Goal: Navigation & Orientation: Find specific page/section

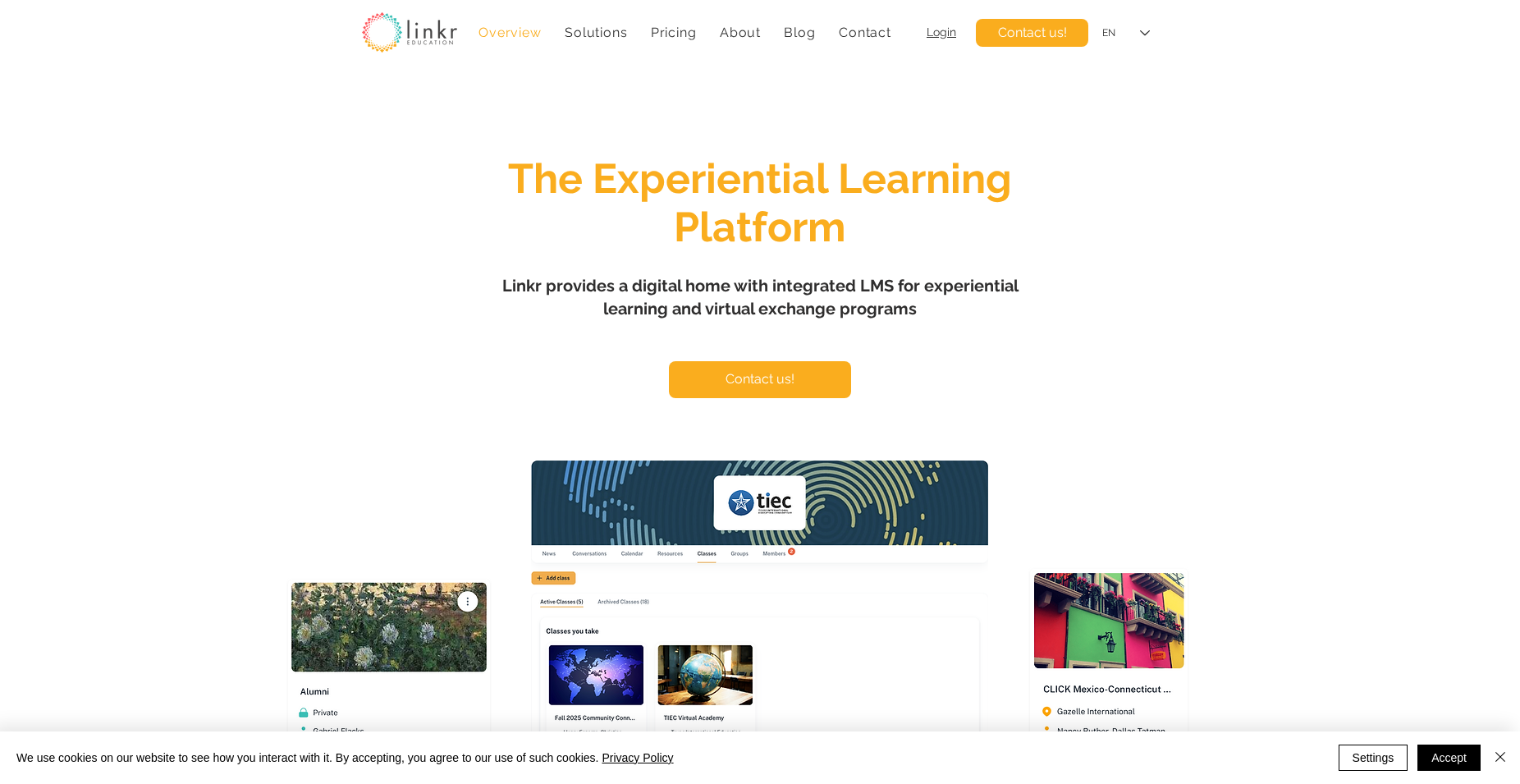
click at [438, 142] on div "main content" at bounding box center [760, 487] width 1520 height 828
click at [1145, 36] on icon "Language Selector: English" at bounding box center [1145, 33] width 10 height 5
click at [1145, 36] on icon "English" at bounding box center [1145, 33] width 10 height 5
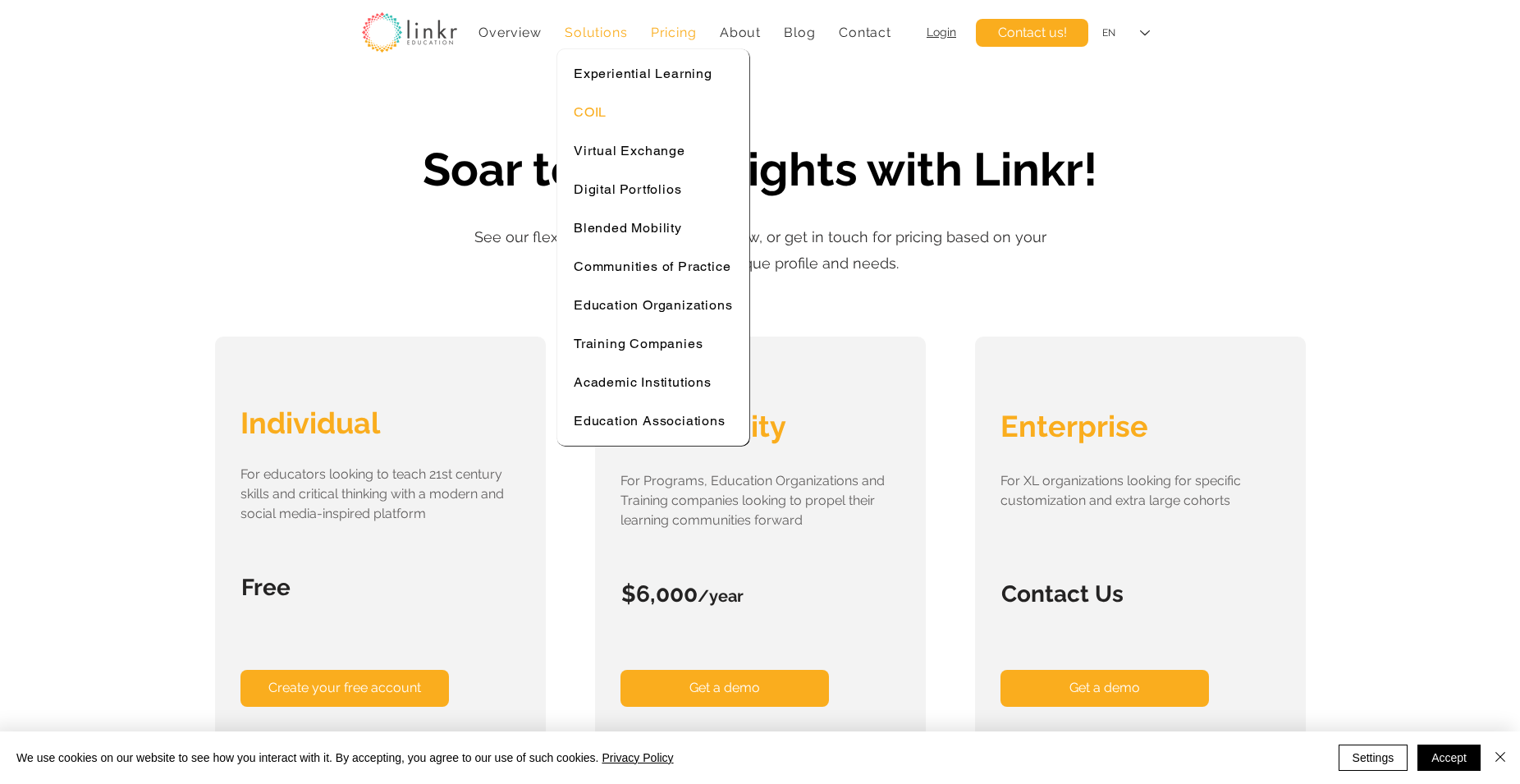
click at [609, 112] on div "COIL" at bounding box center [653, 112] width 159 height 16
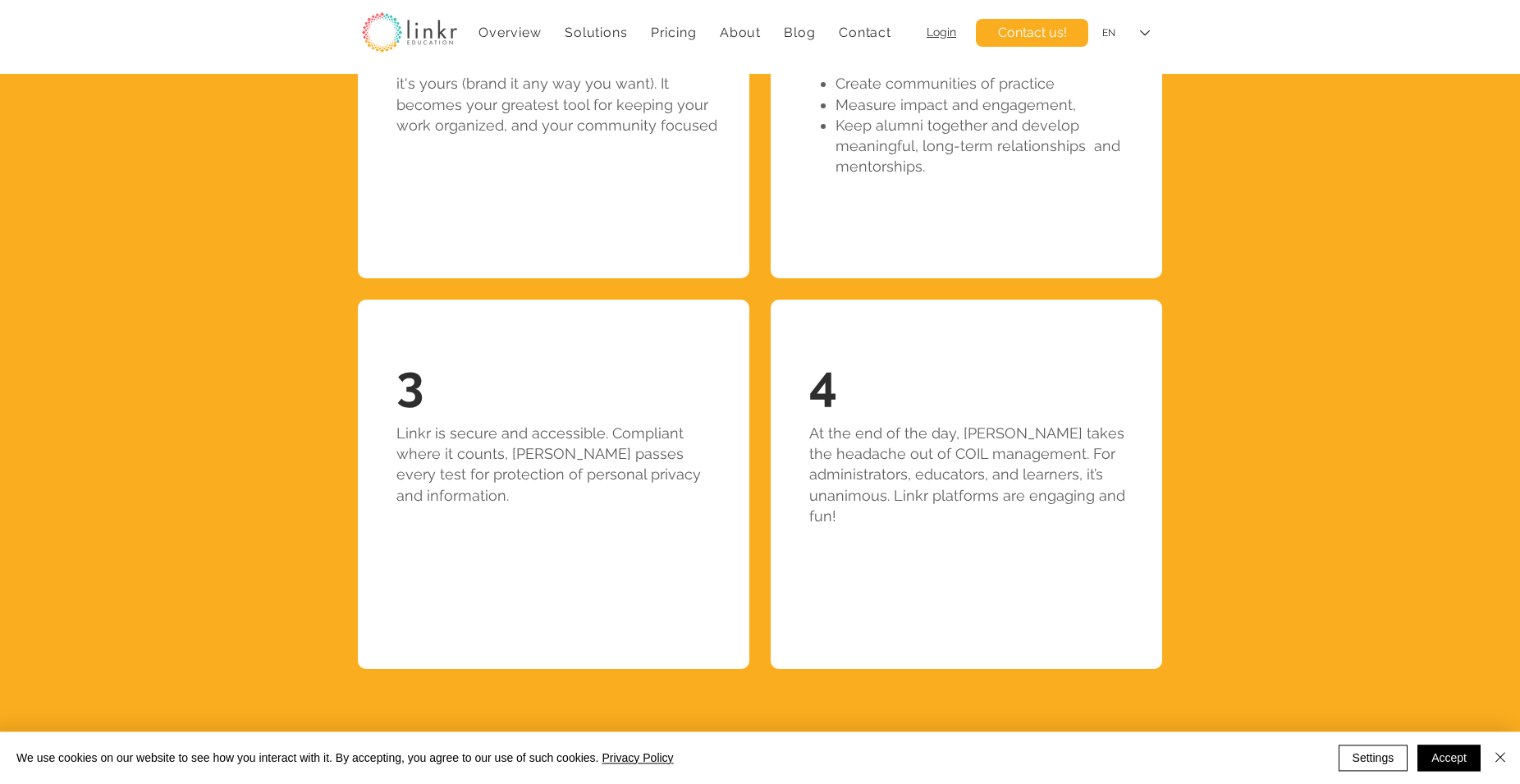
scroll to position [3599, 0]
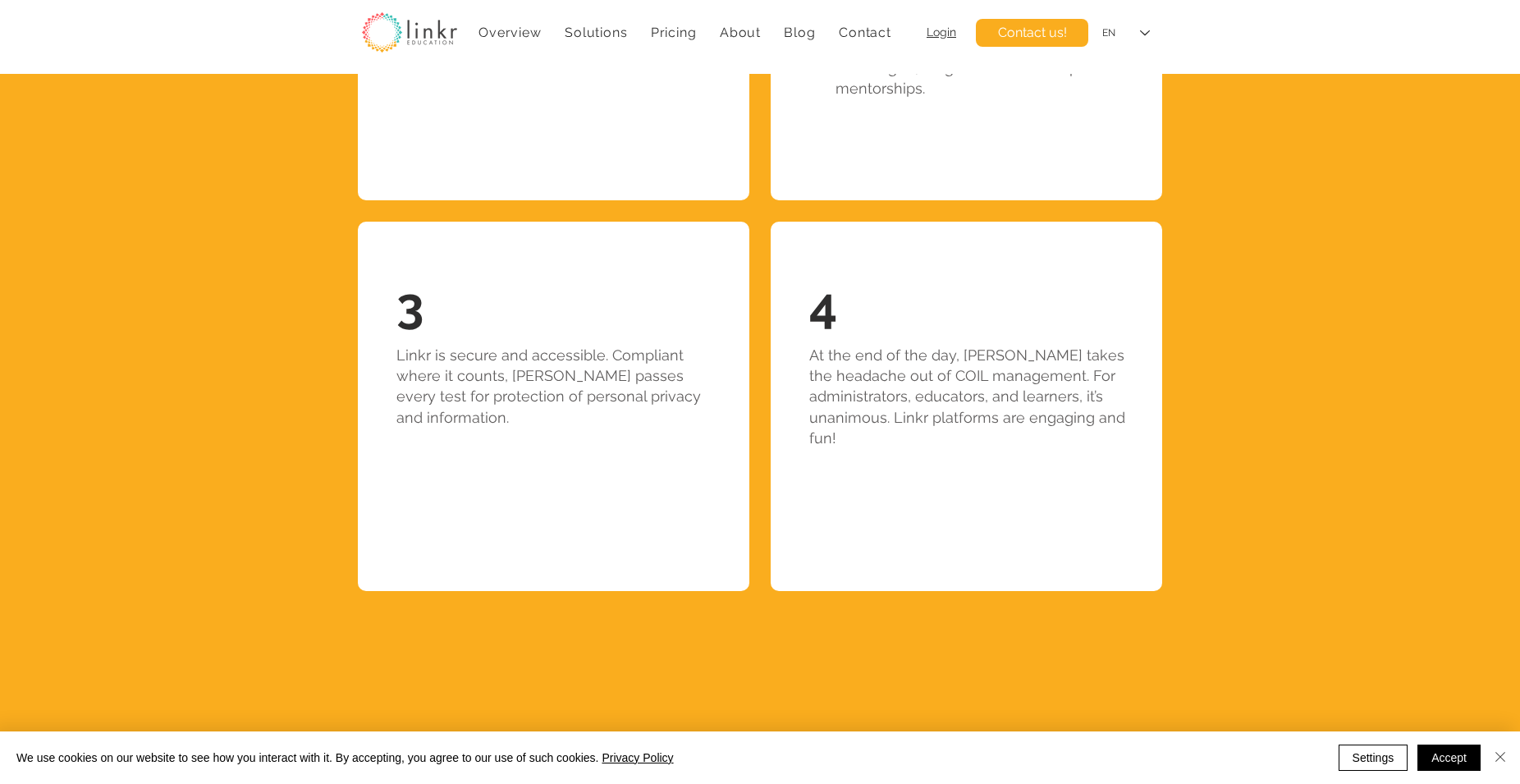
click at [1501, 754] on img "Close" at bounding box center [1500, 756] width 20 height 20
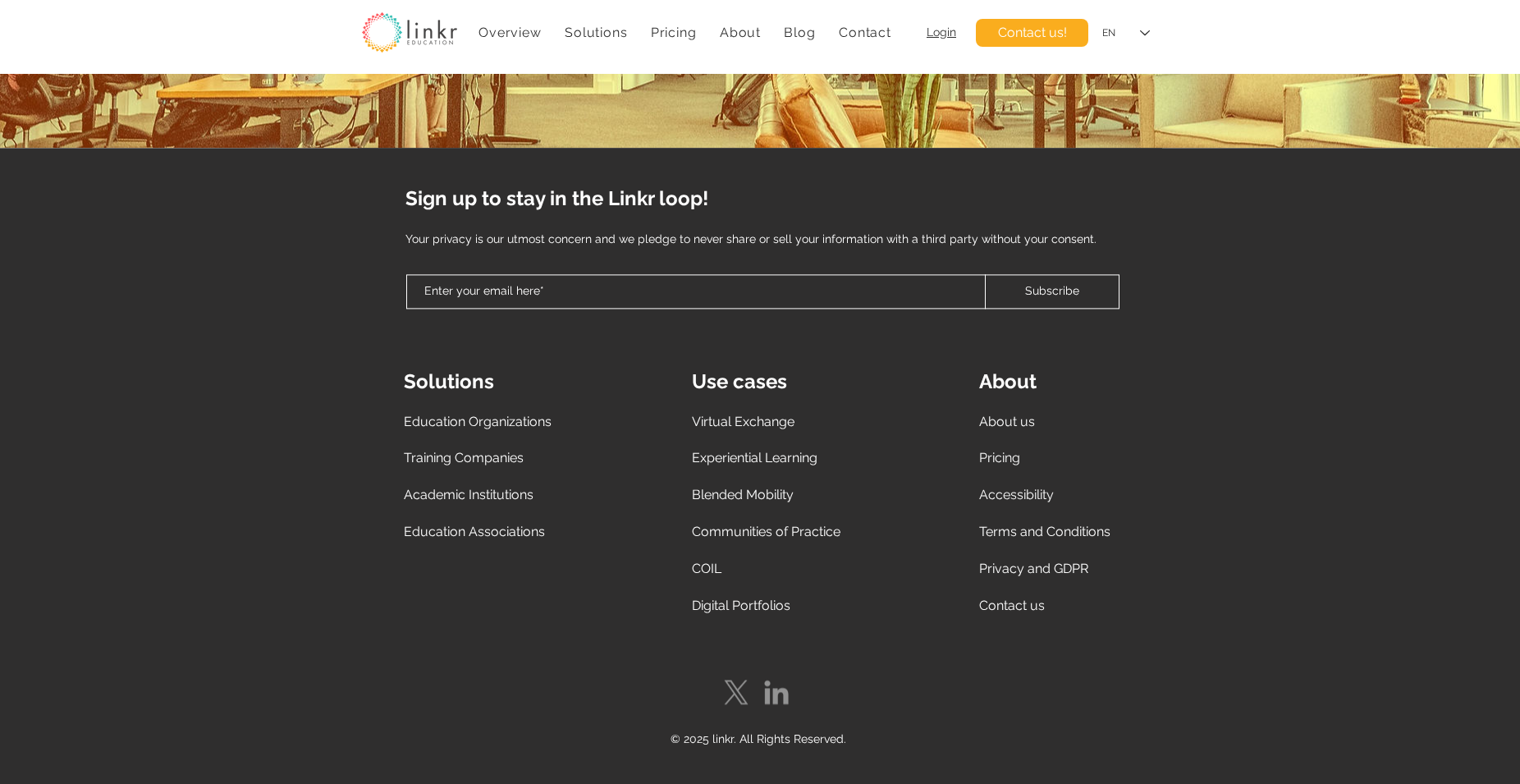
scroll to position [6102, 0]
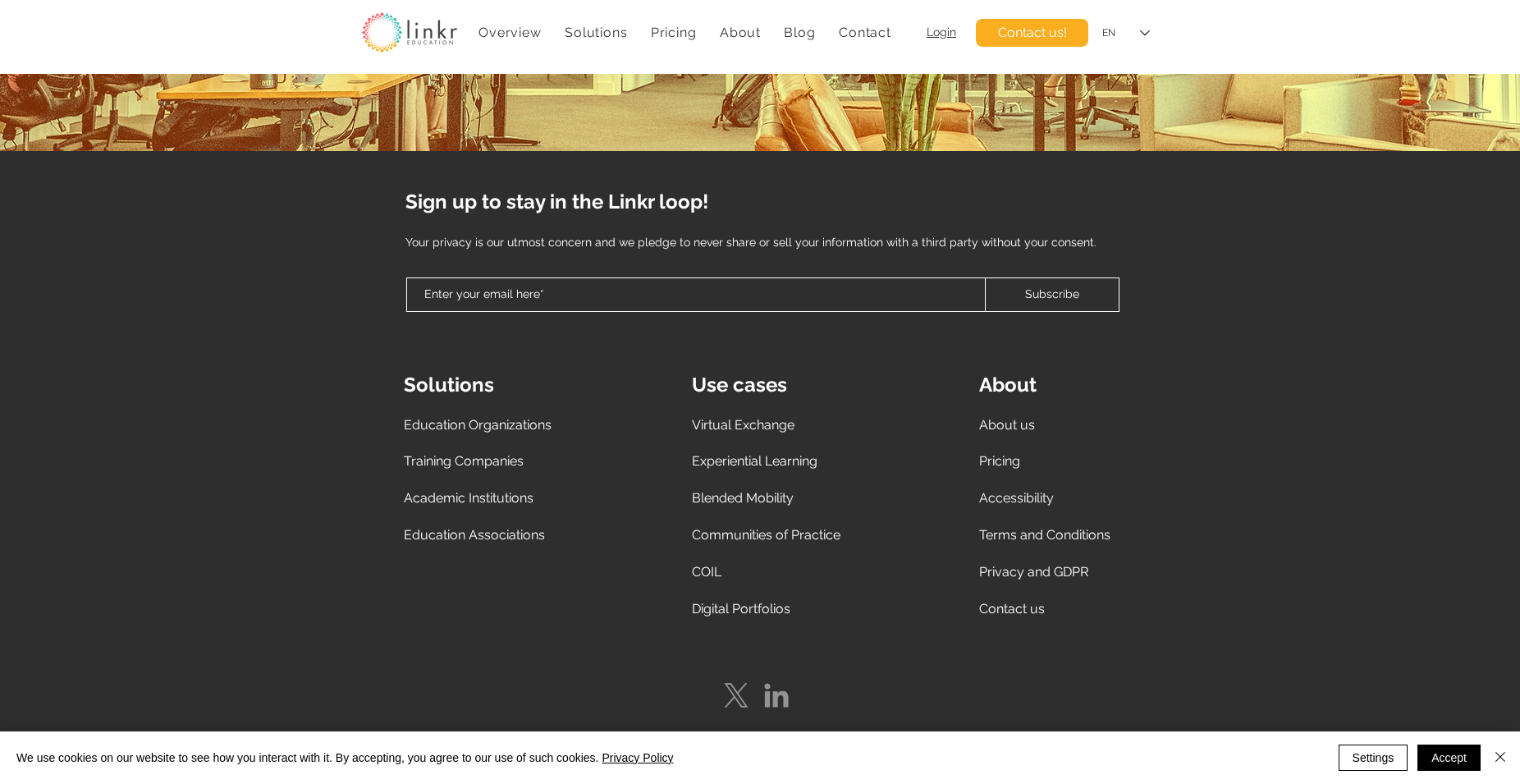
scroll to position [4441, 0]
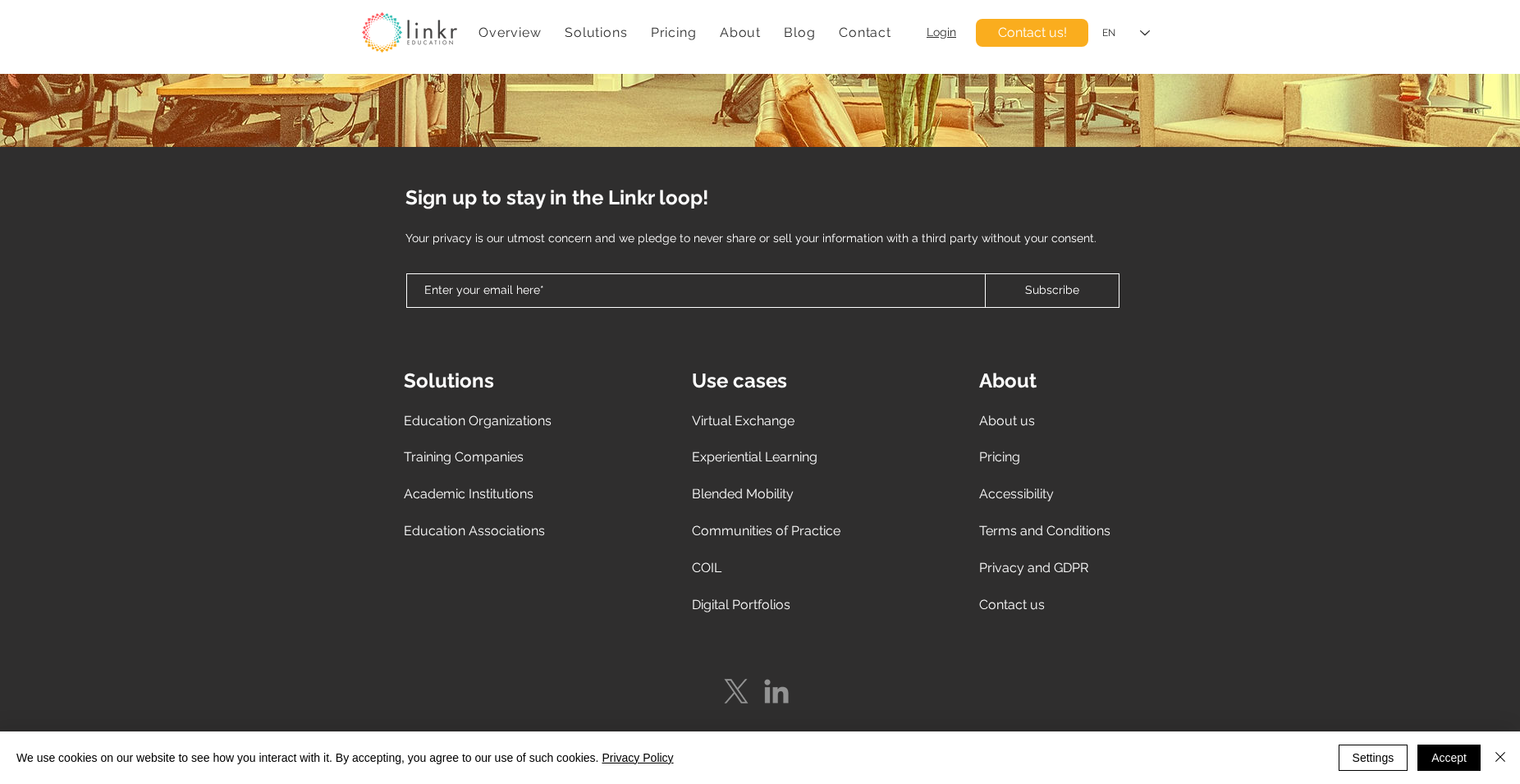
click at [512, 497] on span "Academic Institutions" at bounding box center [469, 494] width 130 height 16
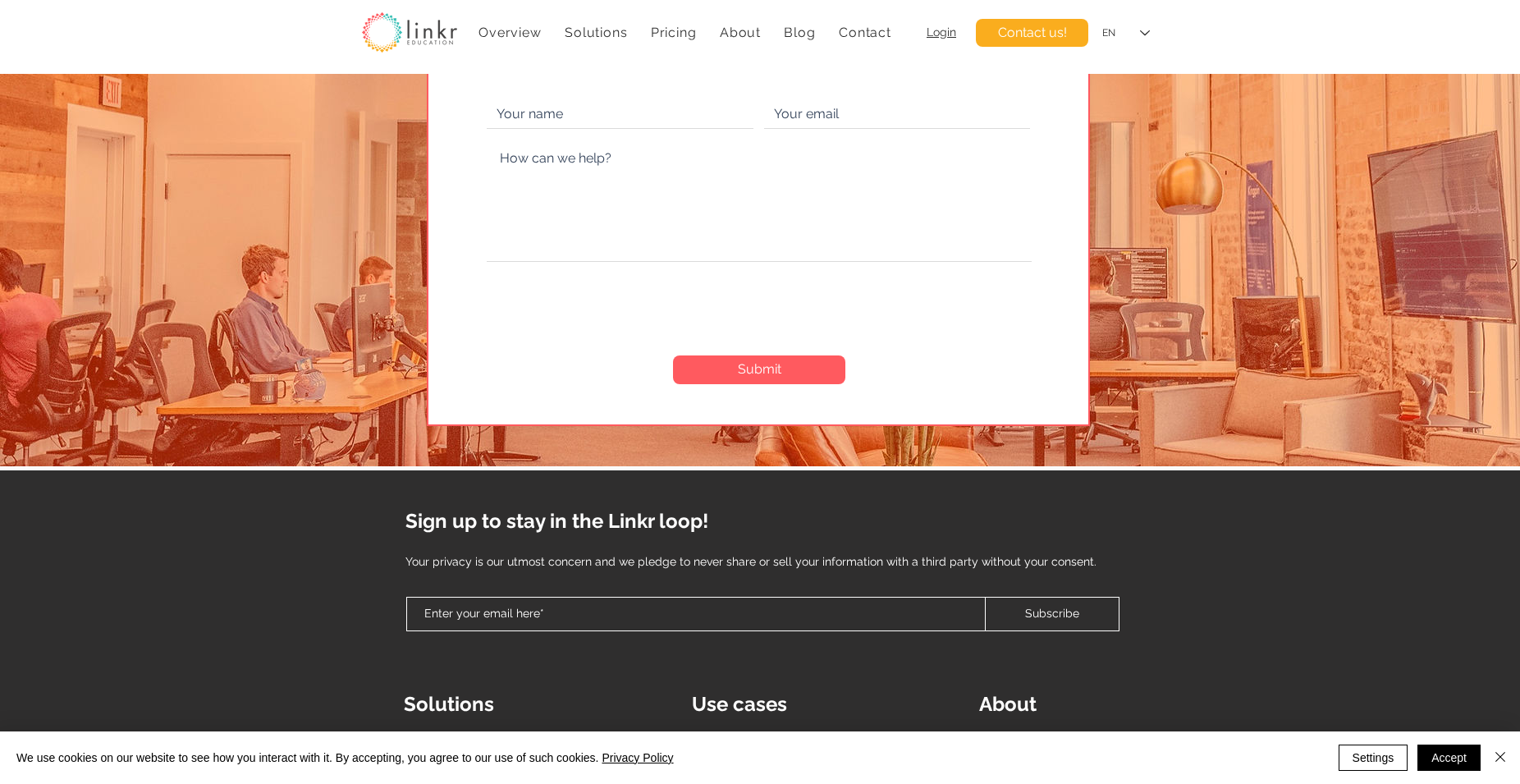
scroll to position [4071, 0]
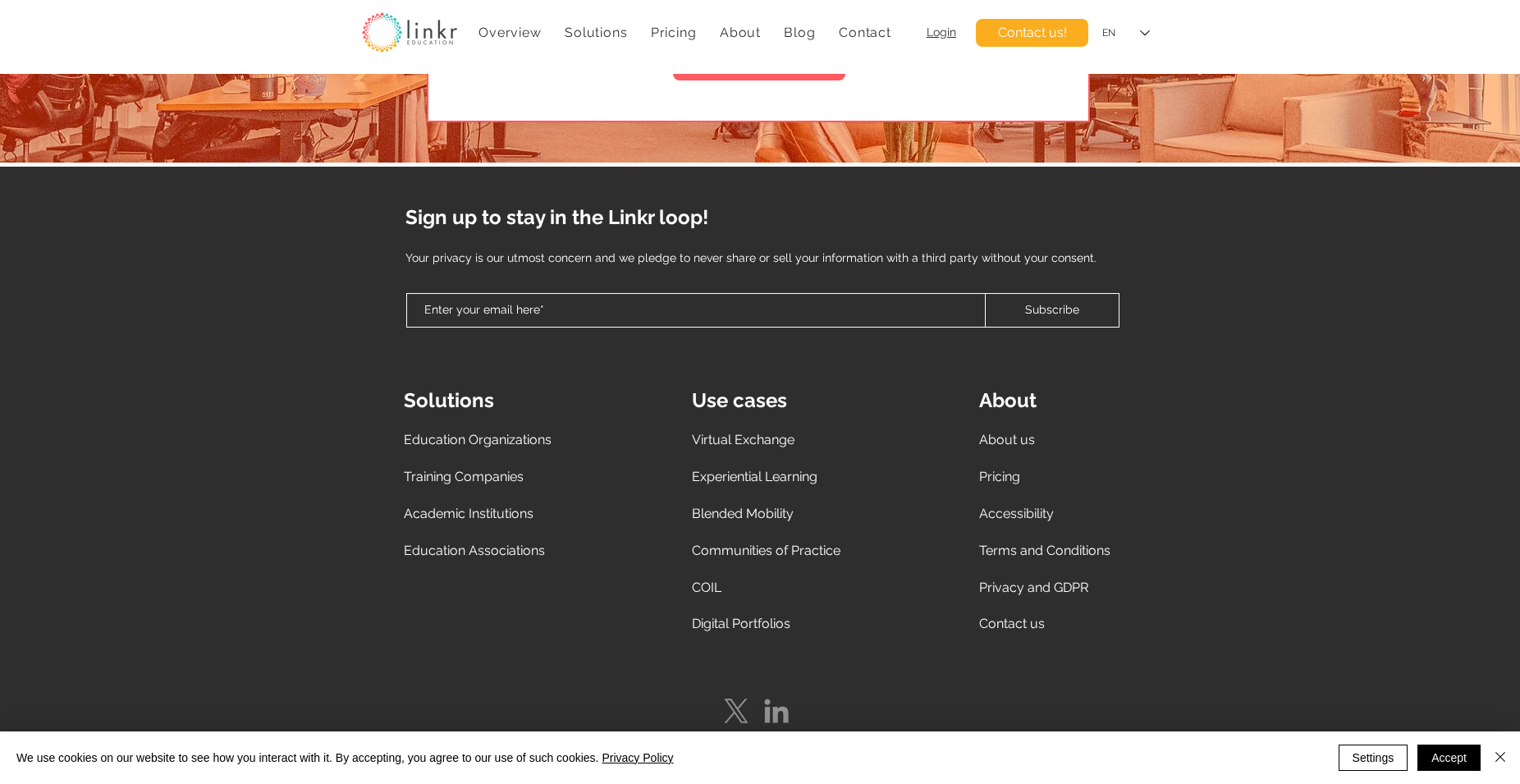
click at [1009, 432] on span "About us" at bounding box center [1007, 440] width 56 height 16
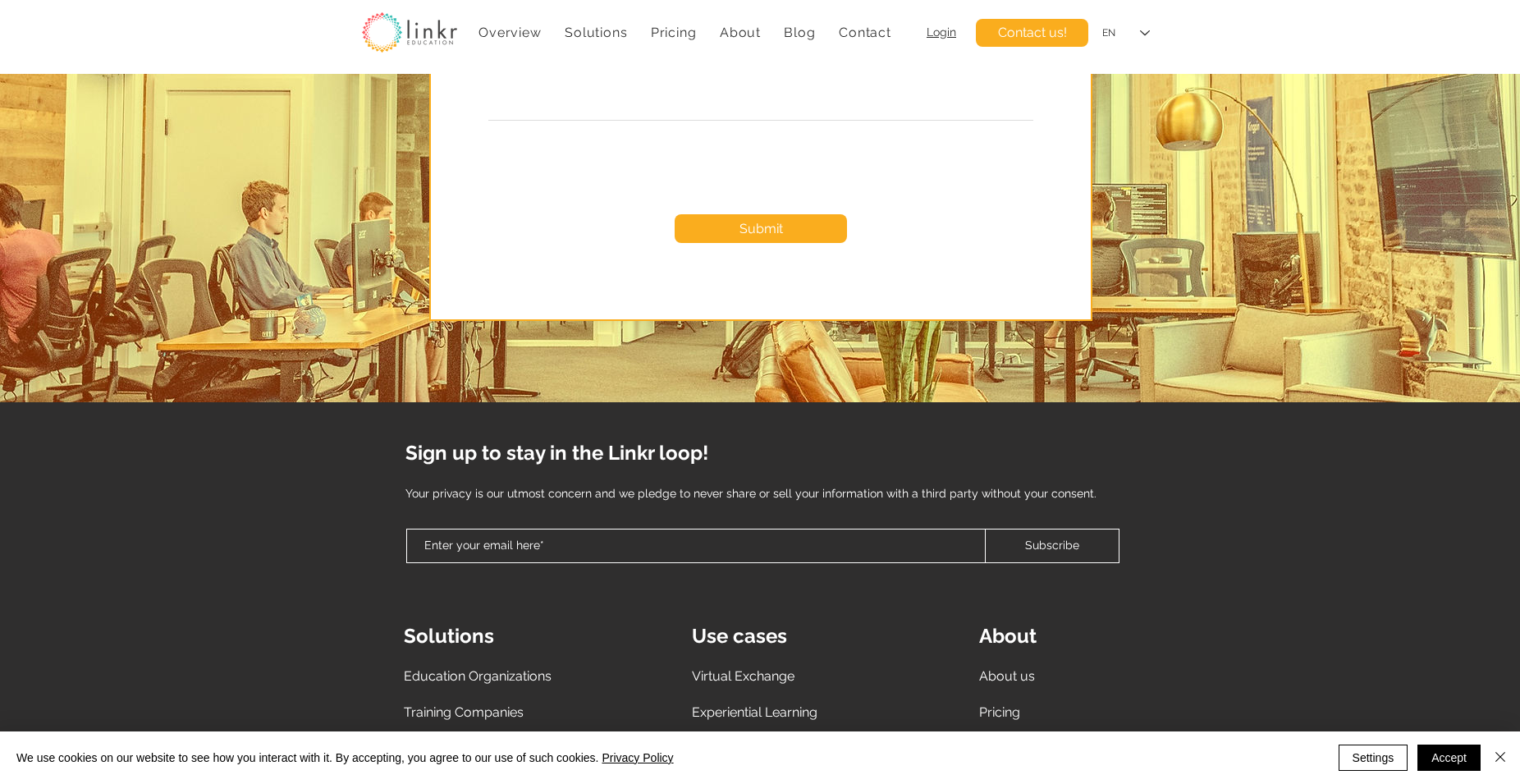
scroll to position [4441, 0]
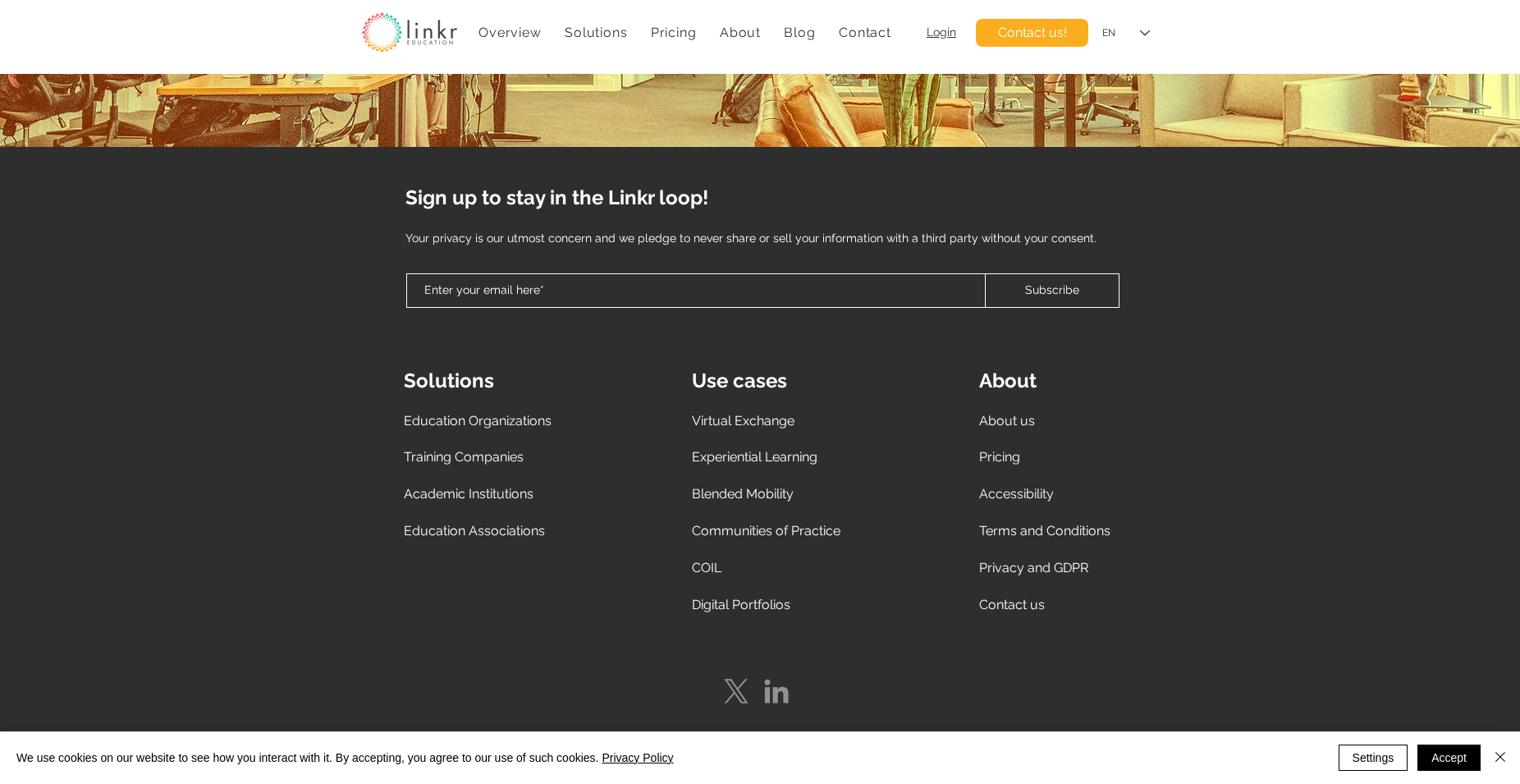
click at [1000, 601] on span "Contact us" at bounding box center [1012, 605] width 66 height 16
